Goal: Check status: Check status

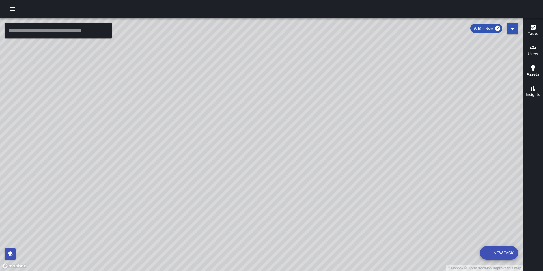
click at [354, 101] on div "© Mapbox © OpenStreetMap Improve this map" at bounding box center [261, 144] width 523 height 253
click at [326, 107] on div "© Mapbox © OpenStreetMap Improve this map" at bounding box center [261, 144] width 523 height 253
click at [325, 108] on div "© Mapbox © OpenStreetMap Improve this map" at bounding box center [261, 144] width 523 height 253
click at [322, 109] on div "© Mapbox © OpenStreetMap Improve this map" at bounding box center [261, 144] width 523 height 253
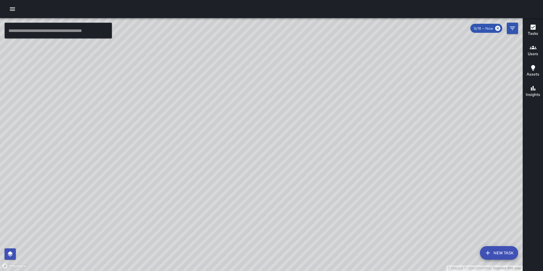
click at [322, 106] on div "© Mapbox © OpenStreetMap Improve this map" at bounding box center [261, 144] width 523 height 253
click at [193, 167] on div "© Mapbox © OpenStreetMap Improve this map S3 Sierra [GEOGRAPHIC_DATA][STREET_AD…" at bounding box center [261, 144] width 523 height 253
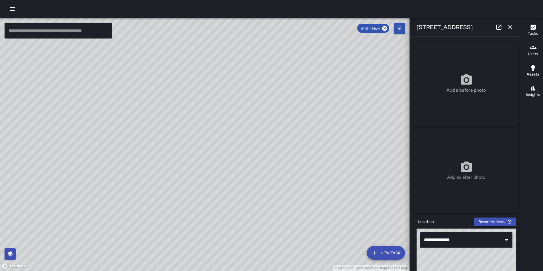
drag, startPoint x: 124, startPoint y: 221, endPoint x: 134, endPoint y: 139, distance: 83.0
click at [134, 139] on div "© Mapbox © OpenStreetMap Improve this map" at bounding box center [205, 144] width 410 height 253
click at [170, 133] on div "© Mapbox © OpenStreetMap Improve this map" at bounding box center [205, 144] width 410 height 253
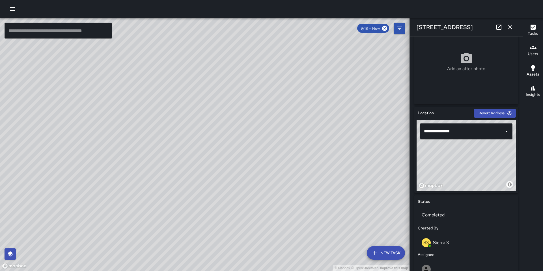
scroll to position [111, 0]
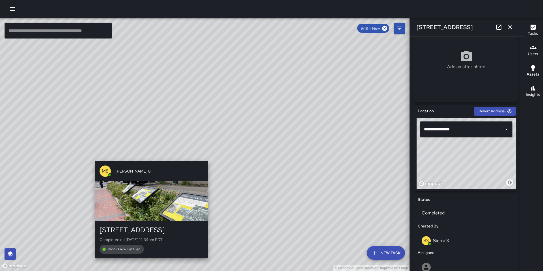
click at [150, 158] on div "© Mapbox © OpenStreetMap Improve this map M8 [PERSON_NAME] 8 1501 Broadway Comp…" at bounding box center [205, 144] width 410 height 253
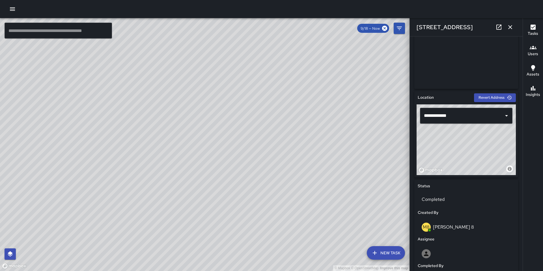
scroll to position [0, 0]
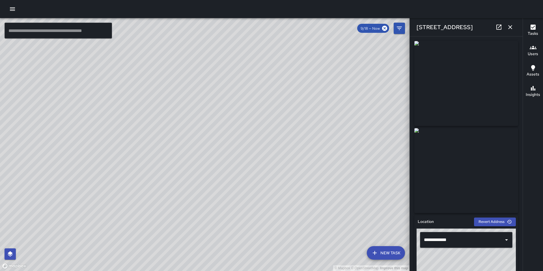
click at [236, 131] on div "© Mapbox © OpenStreetMap Improve this map E2 Echo 2 [STREET_ADDRESS] Completed …" at bounding box center [205, 144] width 410 height 253
click at [87, 139] on div "© Mapbox © OpenStreetMap Improve this map E1 Echo 1 [GEOGRAPHIC_DATA][PERSON_NA…" at bounding box center [205, 144] width 410 height 253
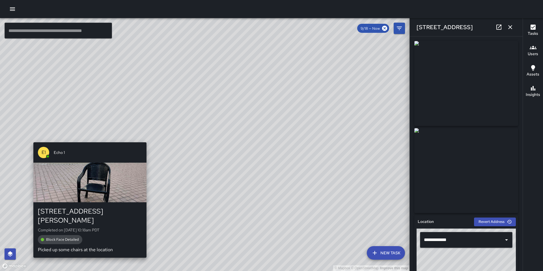
type input "**********"
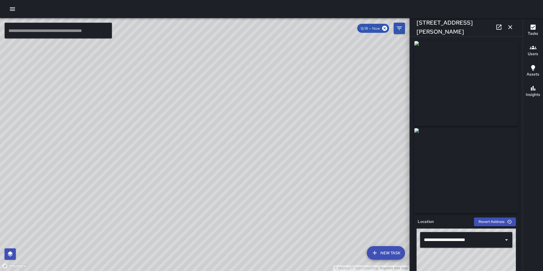
click at [171, 62] on div "© Mapbox © OpenStreetMap Improve this map M8 [PERSON_NAME] [GEOGRAPHIC_DATA][ST…" at bounding box center [205, 144] width 410 height 253
click at [216, 112] on div "© Mapbox © OpenStreetMap Improve this map" at bounding box center [205, 144] width 410 height 253
click at [193, 89] on div "© Mapbox © OpenStreetMap Improve this map S4 Sierra [GEOGRAPHIC_DATA][STREET_AD…" at bounding box center [205, 144] width 410 height 253
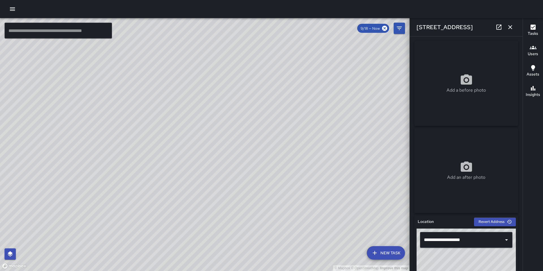
click at [366, 167] on div "© Mapbox © OpenStreetMap Improve this map C6 Cobra [GEOGRAPHIC_DATA][STREET_ADD…" at bounding box center [205, 144] width 410 height 253
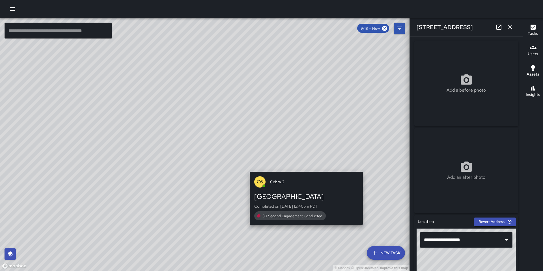
type input "**********"
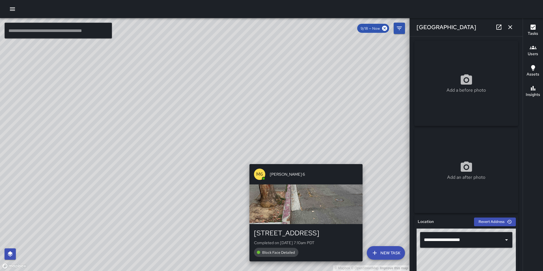
click at [363, 162] on div "M6 [PERSON_NAME] 6 [STREET_ADDRESS] Completed on [DATE] 7:10am PDT Block Face D…" at bounding box center [306, 213] width 118 height 102
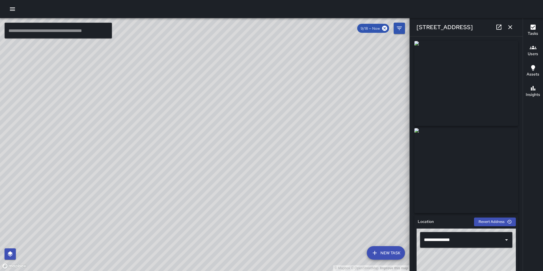
click at [316, 202] on div "© Mapbox © OpenStreetMap Improve this map" at bounding box center [205, 144] width 410 height 253
click at [345, 184] on div "© Mapbox © OpenStreetMap Improve this map O1 Oscar [STREET_ADDRESS] Completed o…" at bounding box center [205, 144] width 410 height 253
drag, startPoint x: 94, startPoint y: 220, endPoint x: 261, endPoint y: 223, distance: 166.9
click at [261, 223] on div "© Mapbox © OpenStreetMap Improve this map" at bounding box center [205, 144] width 410 height 253
drag, startPoint x: 251, startPoint y: 223, endPoint x: 317, endPoint y: 85, distance: 152.8
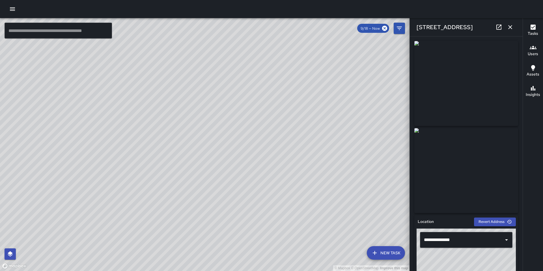
click at [317, 85] on div "© Mapbox © OpenStreetMap Improve this map" at bounding box center [205, 144] width 410 height 253
click at [219, 89] on div "© Mapbox © OpenStreetMap Improve this map M6 [PERSON_NAME] [STREET_ADDRESS] Com…" at bounding box center [205, 144] width 410 height 253
drag, startPoint x: 211, startPoint y: 144, endPoint x: 324, endPoint y: 34, distance: 157.6
click at [324, 34] on div "© Mapbox © OpenStreetMap Improve this map" at bounding box center [205, 144] width 410 height 253
click at [105, 190] on div "© Mapbox © OpenStreetMap Improve this map S5 [GEOGRAPHIC_DATA][STREET_ADDRESS] …" at bounding box center [205, 144] width 410 height 253
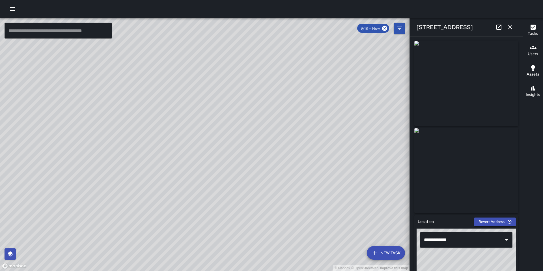
drag, startPoint x: 165, startPoint y: 224, endPoint x: 238, endPoint y: 123, distance: 124.4
click at [238, 123] on div "© Mapbox © OpenStreetMap Improve this map" at bounding box center [205, 144] width 410 height 253
drag, startPoint x: 195, startPoint y: 173, endPoint x: 265, endPoint y: 94, distance: 105.2
click at [265, 94] on div "© Mapbox © OpenStreetMap Improve this map" at bounding box center [205, 144] width 410 height 253
click at [163, 178] on div "© Mapbox © OpenStreetMap Improve this map" at bounding box center [205, 144] width 410 height 253
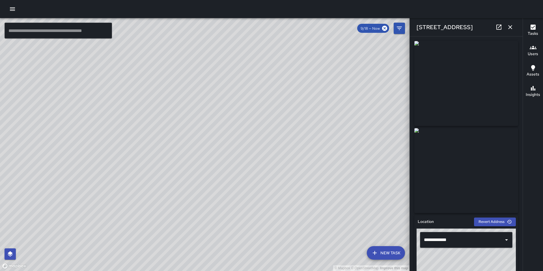
click at [162, 177] on div "© Mapbox © OpenStreetMap Improve this map E1 Echo 1 [STREET_ADDRESS] Created on…" at bounding box center [205, 144] width 410 height 253
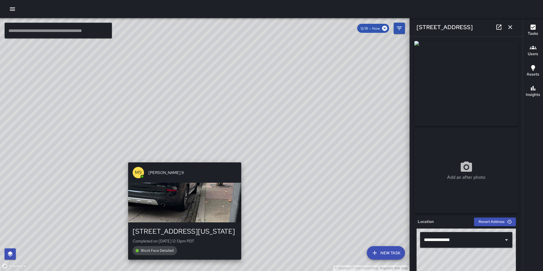
click at [183, 158] on div "© Mapbox © OpenStreetMap Improve this map M9 [PERSON_NAME] [STREET_ADDRESS][US_…" at bounding box center [205, 144] width 410 height 253
type input "**********"
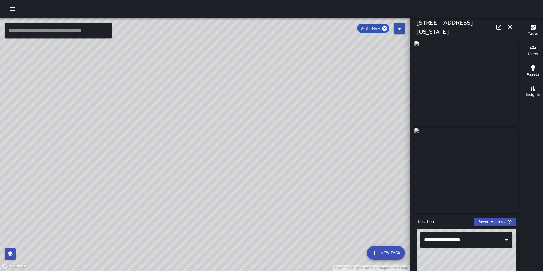
click at [202, 165] on div "© Mapbox © OpenStreetMap Improve this map" at bounding box center [205, 144] width 410 height 253
